Goal: Task Accomplishment & Management: Complete application form

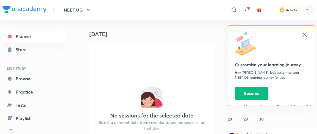
click at [305, 34] on icon at bounding box center [305, 34] width 4 height 4
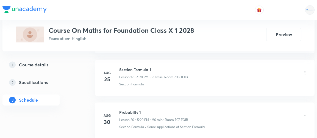
scroll to position [1097, 0]
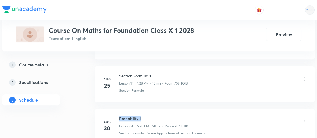
drag, startPoint x: 119, startPoint y: 112, endPoint x: 155, endPoint y: 110, distance: 36.4
click at [155, 116] on div "Aug 30 Probabilty 1 Lesson 20 • 5:20 PM • 90 min • Room 707 TOIB Section Formul…" at bounding box center [205, 126] width 206 height 20
copy h6 "Probabilty 1"
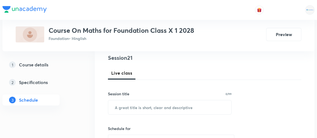
scroll to position [65, 0]
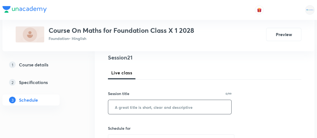
click at [159, 107] on input "text" at bounding box center [169, 107] width 123 height 14
paste input "Probabilty 1"
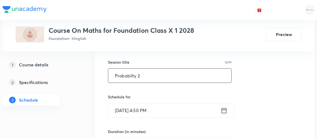
scroll to position [97, 0]
type input "Probabilty 2"
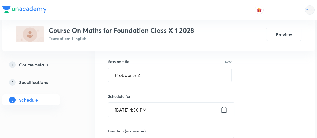
click at [225, 109] on icon at bounding box center [224, 110] width 7 height 8
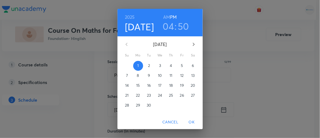
click at [169, 25] on h3 "04" at bounding box center [168, 26] width 11 height 12
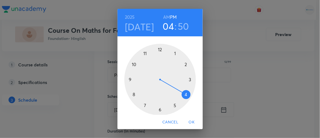
click at [173, 105] on div at bounding box center [160, 80] width 72 height 72
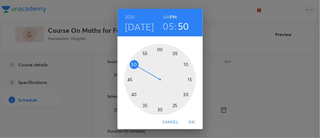
click at [183, 93] on div at bounding box center [160, 80] width 72 height 72
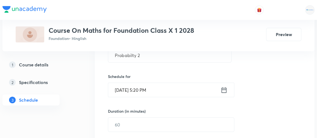
scroll to position [126, 0]
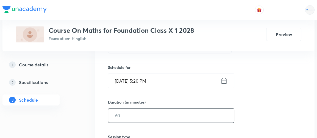
click at [128, 116] on input "text" at bounding box center [171, 115] width 126 height 14
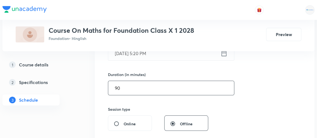
scroll to position [153, 0]
type input "90"
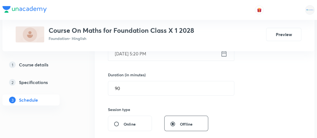
click at [224, 53] on icon at bounding box center [224, 54] width 7 height 8
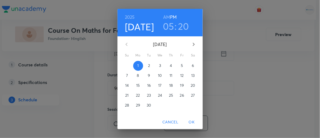
click at [180, 31] on h3 "20" at bounding box center [183, 26] width 11 height 12
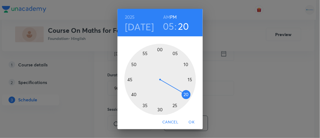
click at [158, 108] on div at bounding box center [160, 80] width 72 height 72
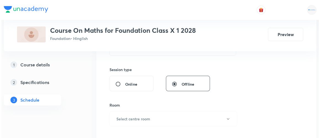
scroll to position [193, 0]
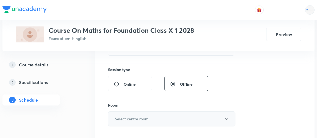
click at [137, 116] on h6 "Select centre room" at bounding box center [132, 119] width 34 height 6
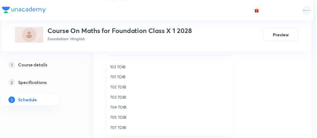
scroll to position [51, 0]
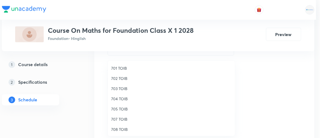
click at [114, 118] on span "707 TOIB" at bounding box center [171, 119] width 120 height 6
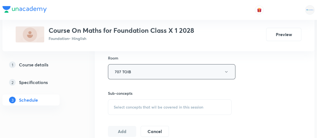
scroll to position [261, 0]
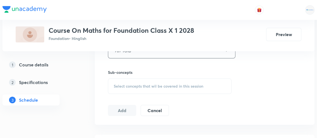
click at [169, 87] on span "Select concepts that wil be covered in this session" at bounding box center [159, 86] width 90 height 4
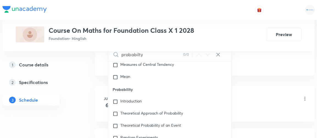
scroll to position [1595, 0]
type input "probabilty"
click at [116, 111] on input "checkbox" at bounding box center [117, 114] width 8 height 6
checkbox input "true"
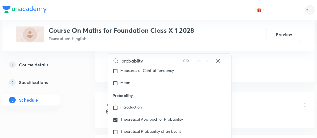
click at [62, 108] on div "1 Course details 2 Specifications 3 Schedule" at bounding box center [39, 85] width 75 height 53
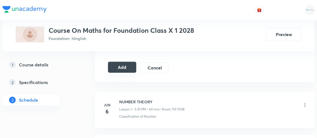
click at [123, 68] on button "Add" at bounding box center [122, 67] width 28 height 11
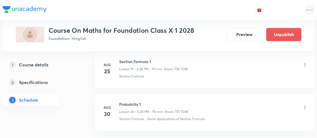
scroll to position [941, 0]
